Goal: Transaction & Acquisition: Purchase product/service

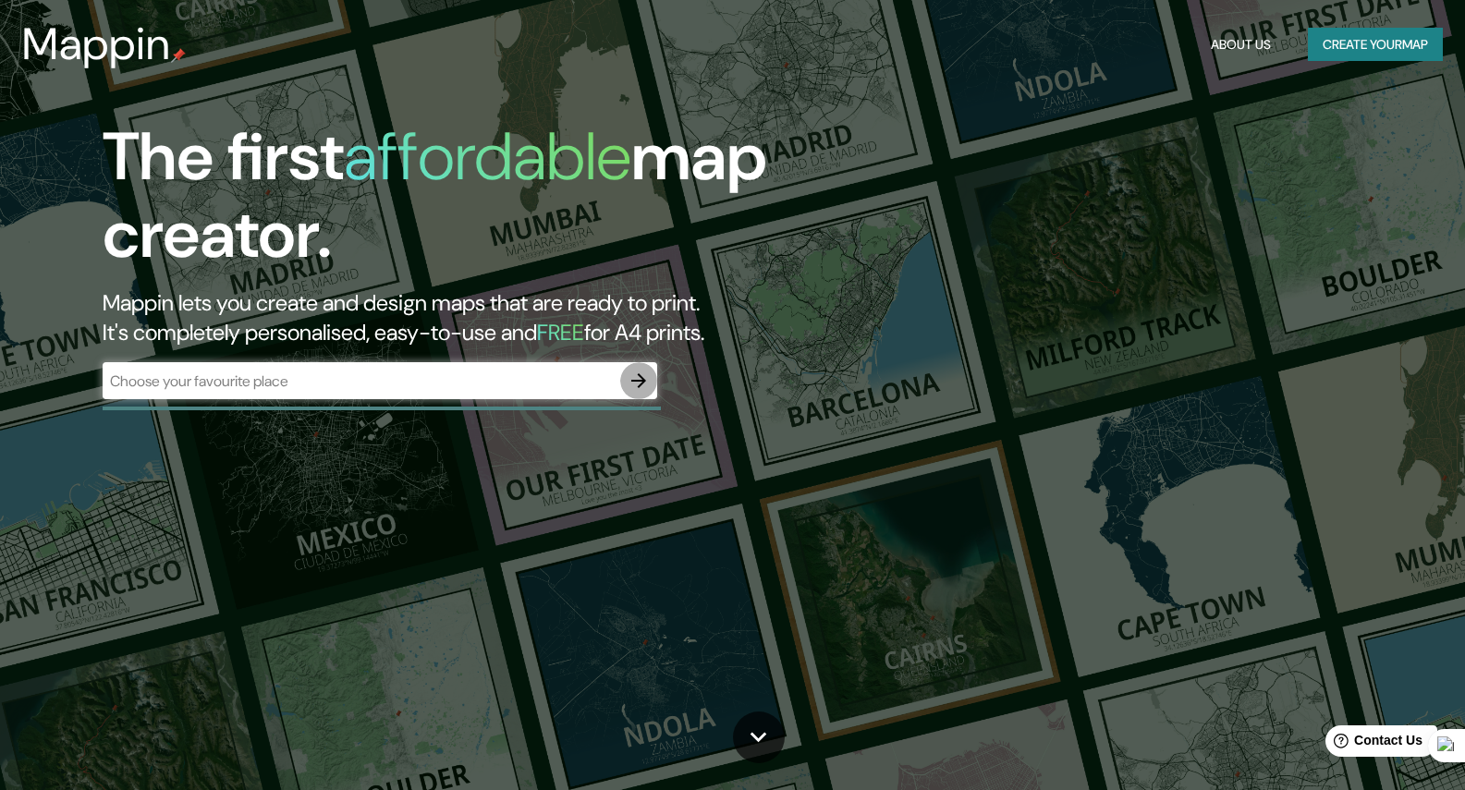
click at [638, 387] on icon "button" at bounding box center [638, 380] width 15 height 15
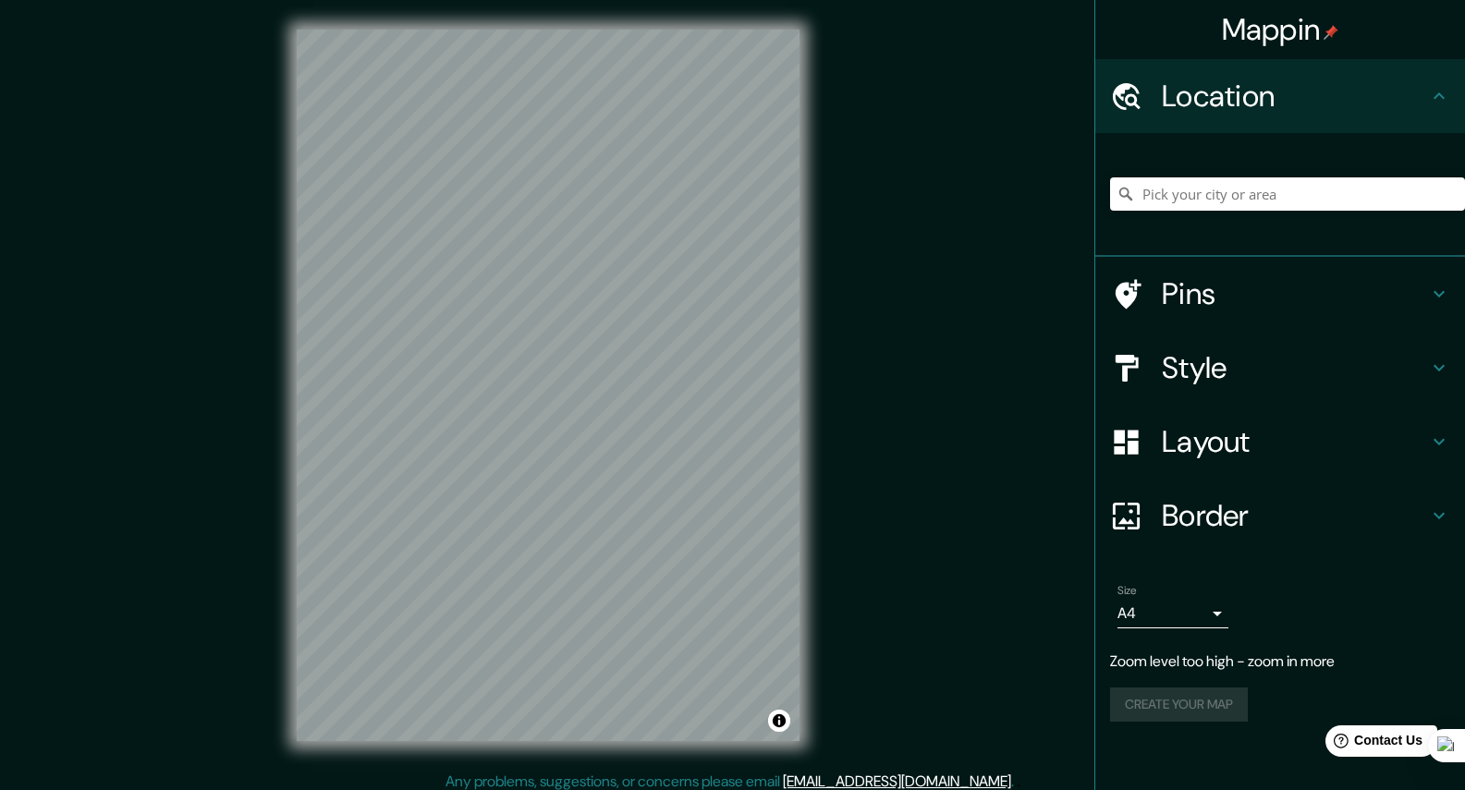
click at [815, 349] on div "© Mapbox © OpenStreetMap Improve this map" at bounding box center [548, 385] width 562 height 771
click at [1184, 677] on button "Create your map" at bounding box center [1179, 668] width 138 height 34
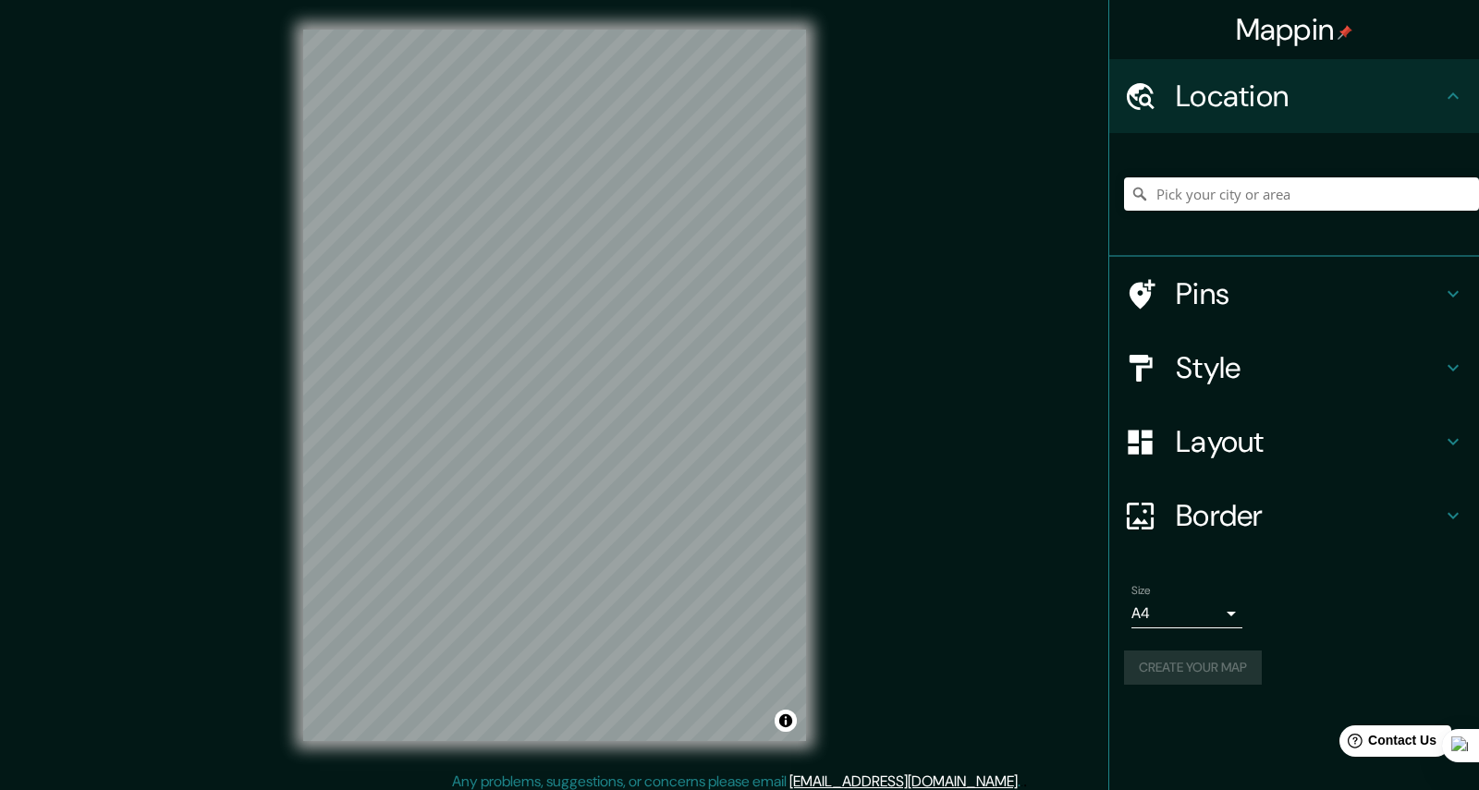
click at [1193, 612] on body "Mappin Location Pins Style Layout Border Choose a border. Hint : you can make l…" at bounding box center [739, 395] width 1479 height 790
